Goal: Information Seeking & Learning: Learn about a topic

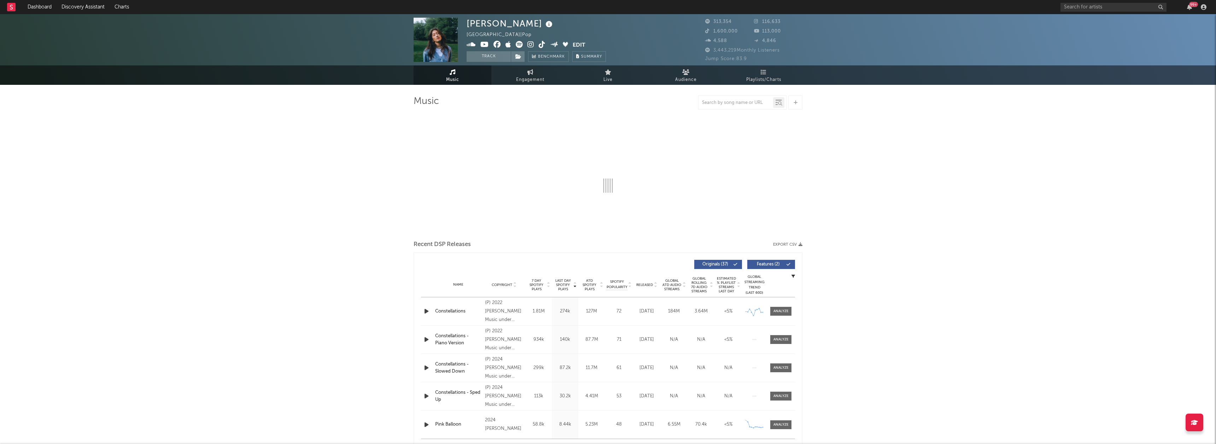
select select "6m"
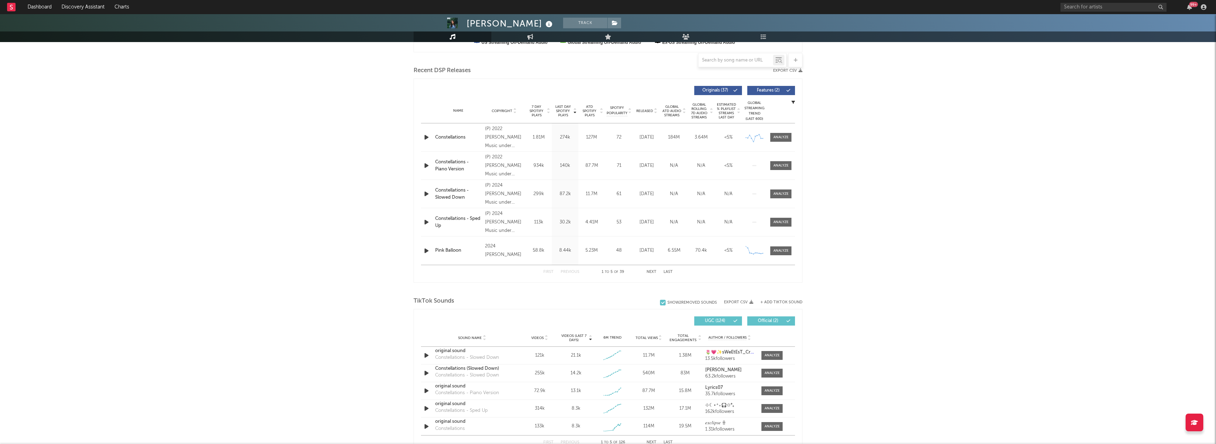
scroll to position [228, 0]
click at [424, 142] on icon "button" at bounding box center [426, 138] width 7 height 9
click at [425, 140] on icon "button" at bounding box center [426, 138] width 7 height 9
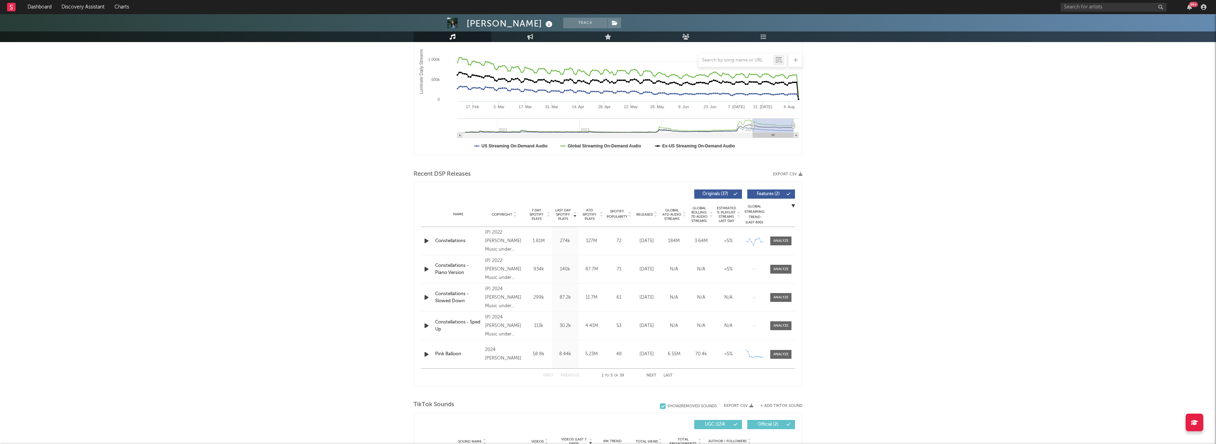
scroll to position [125, 0]
click at [778, 242] on div at bounding box center [780, 241] width 15 height 5
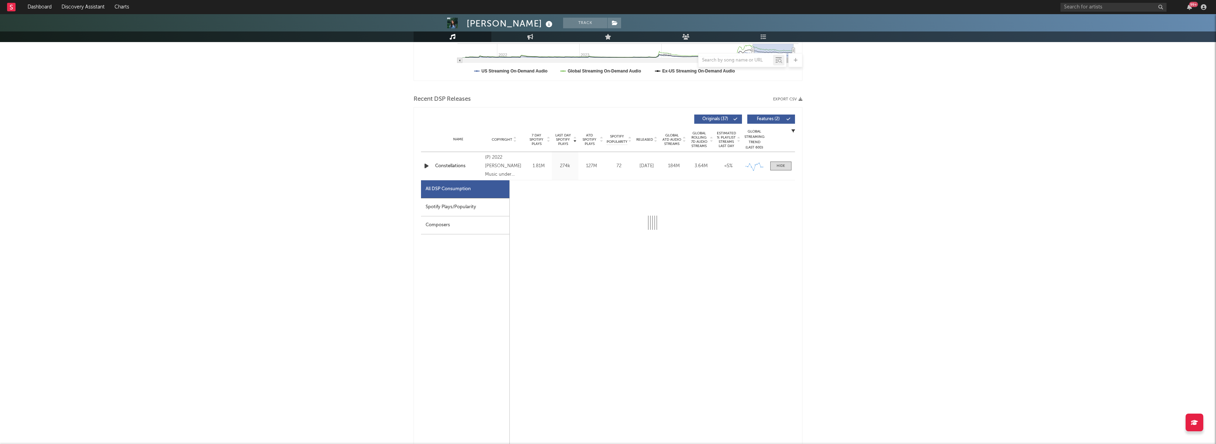
select select "6m"
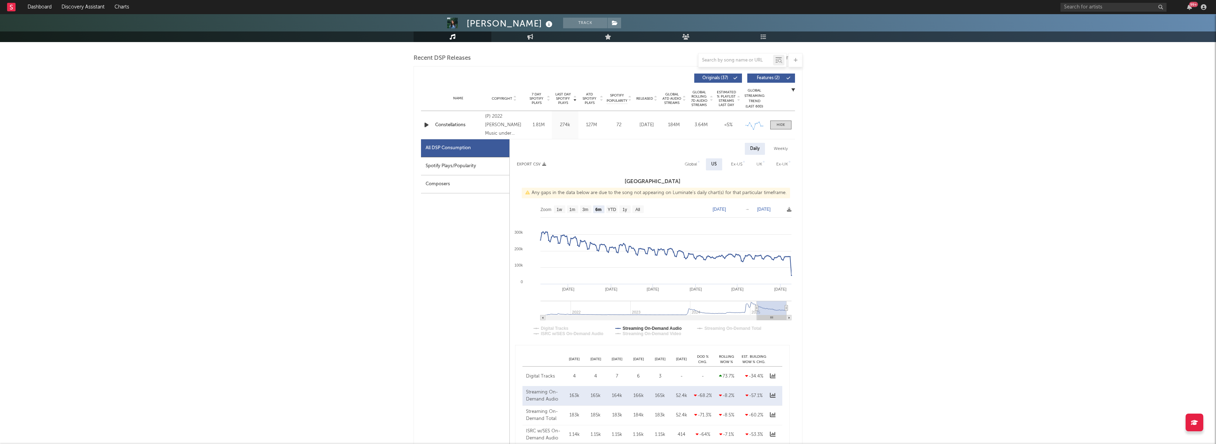
scroll to position [244, 0]
click at [639, 208] on text "All" at bounding box center [637, 207] width 5 height 5
select select "All"
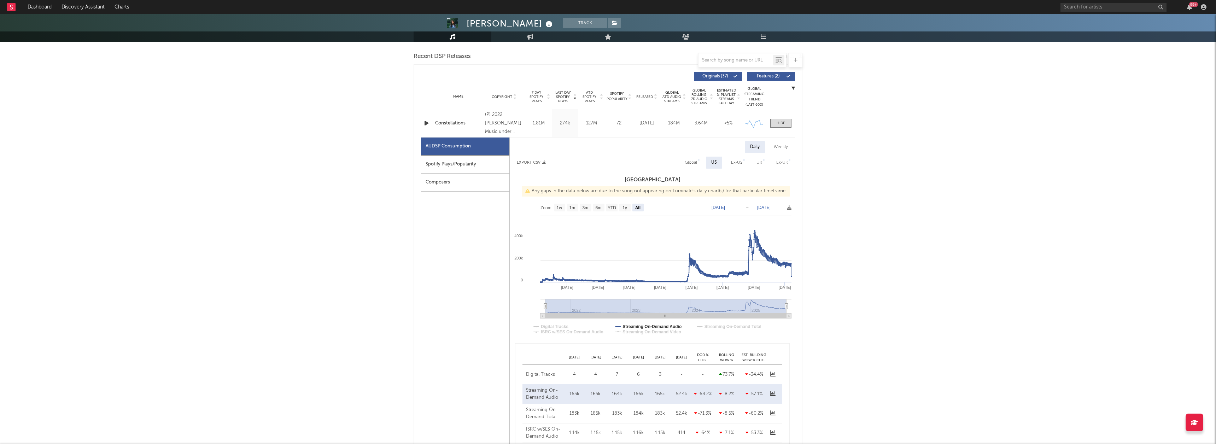
scroll to position [245, 0]
click at [693, 163] on div "Global" at bounding box center [691, 161] width 12 height 8
select select "All"
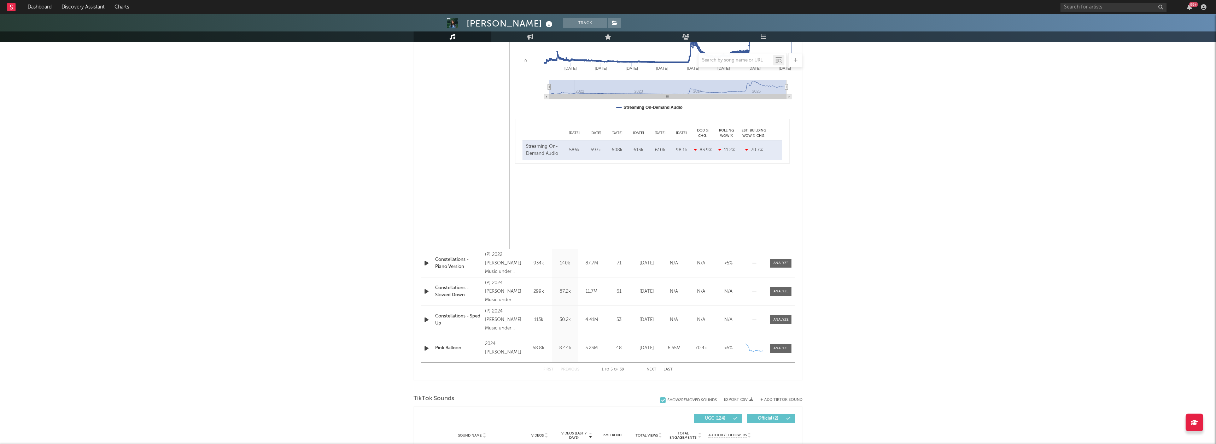
scroll to position [477, 0]
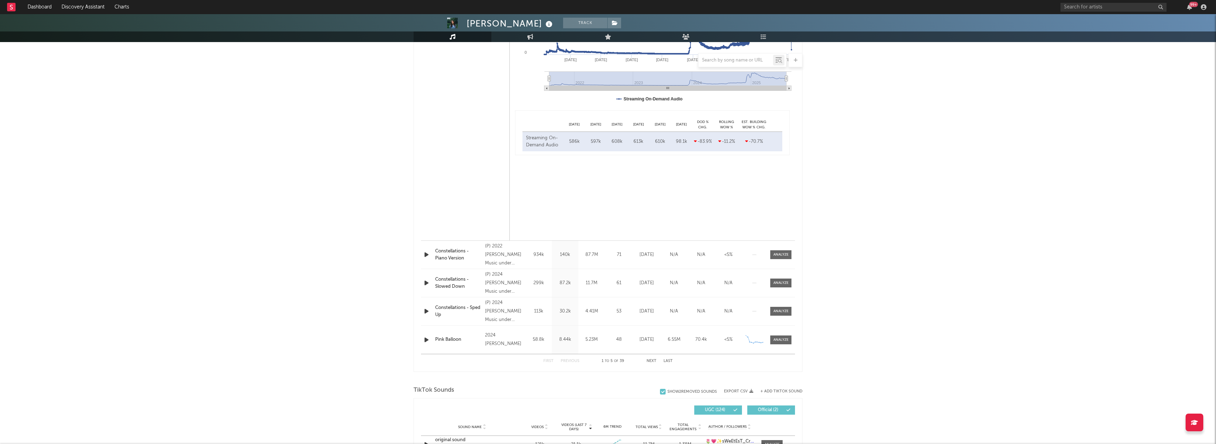
click at [448, 258] on div "Constellations - Piano Version" at bounding box center [458, 255] width 46 height 14
click at [582, 256] on div "87.7M" at bounding box center [591, 254] width 23 height 7
click at [785, 254] on div at bounding box center [780, 254] width 15 height 5
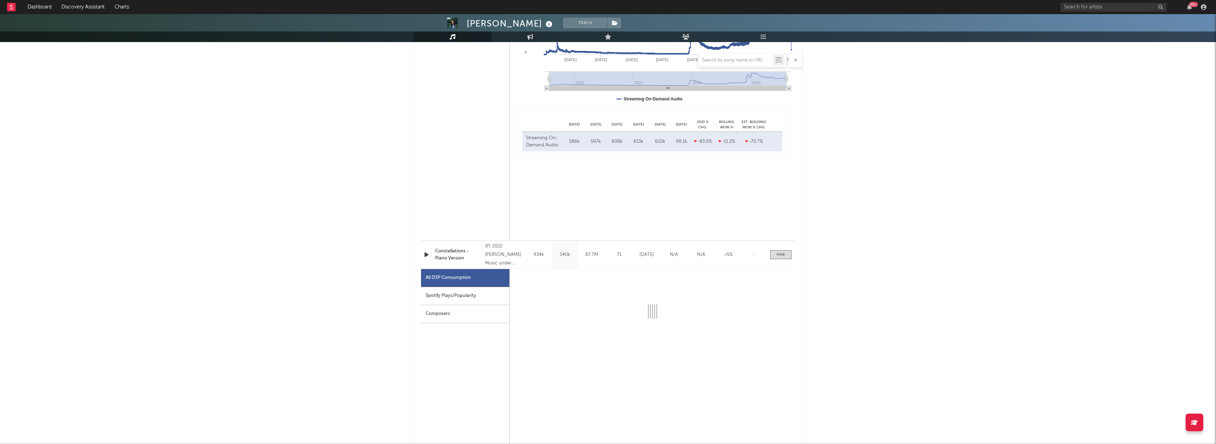
select select "6m"
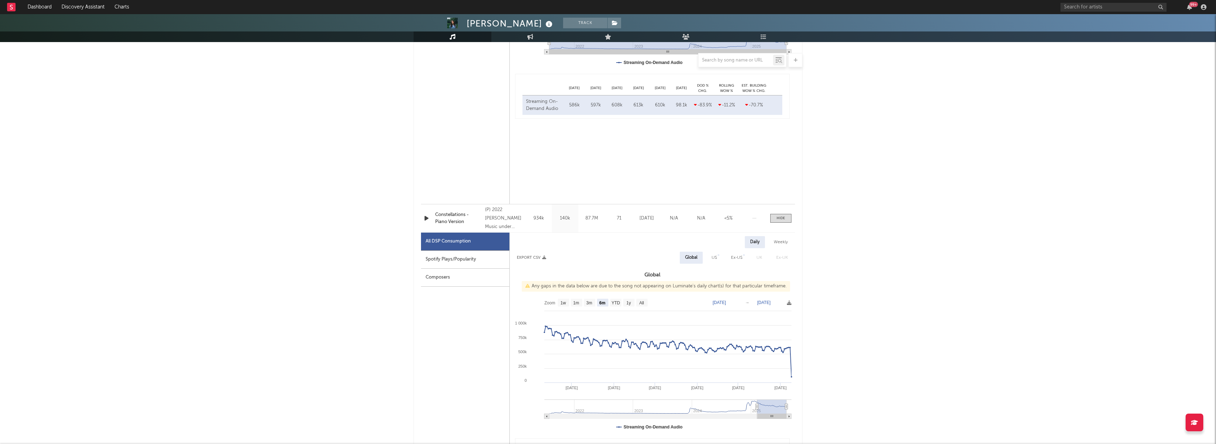
scroll to position [514, 0]
click at [639, 305] on rect at bounding box center [641, 302] width 11 height 8
select select "All"
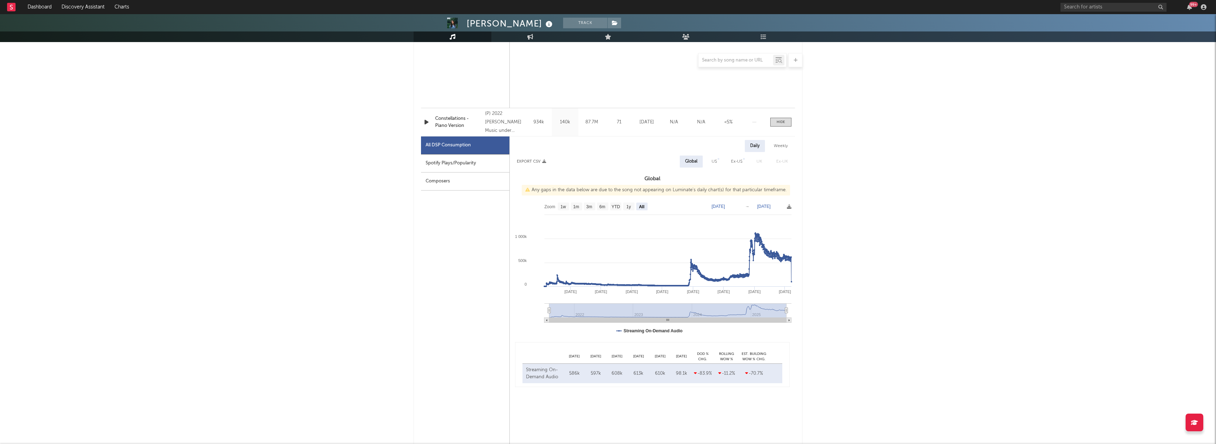
scroll to position [613, 0]
